Goal: Task Accomplishment & Management: Complete application form

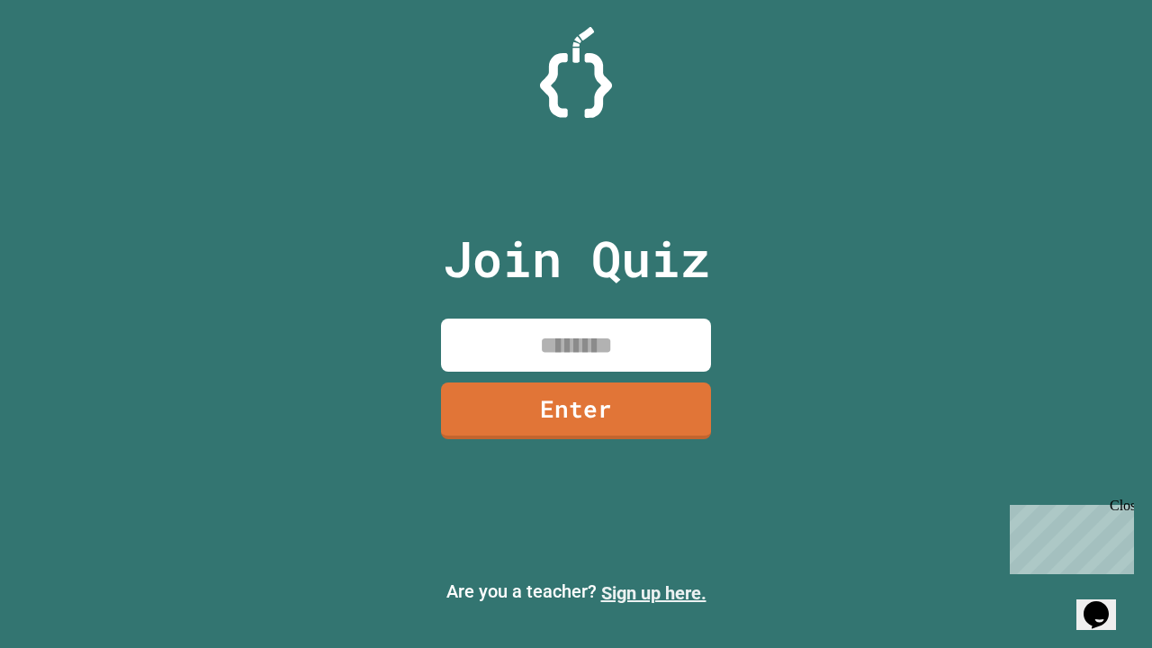
click at [653, 593] on link "Sign up here." at bounding box center [653, 593] width 105 height 22
